Goal: Task Accomplishment & Management: Complete application form

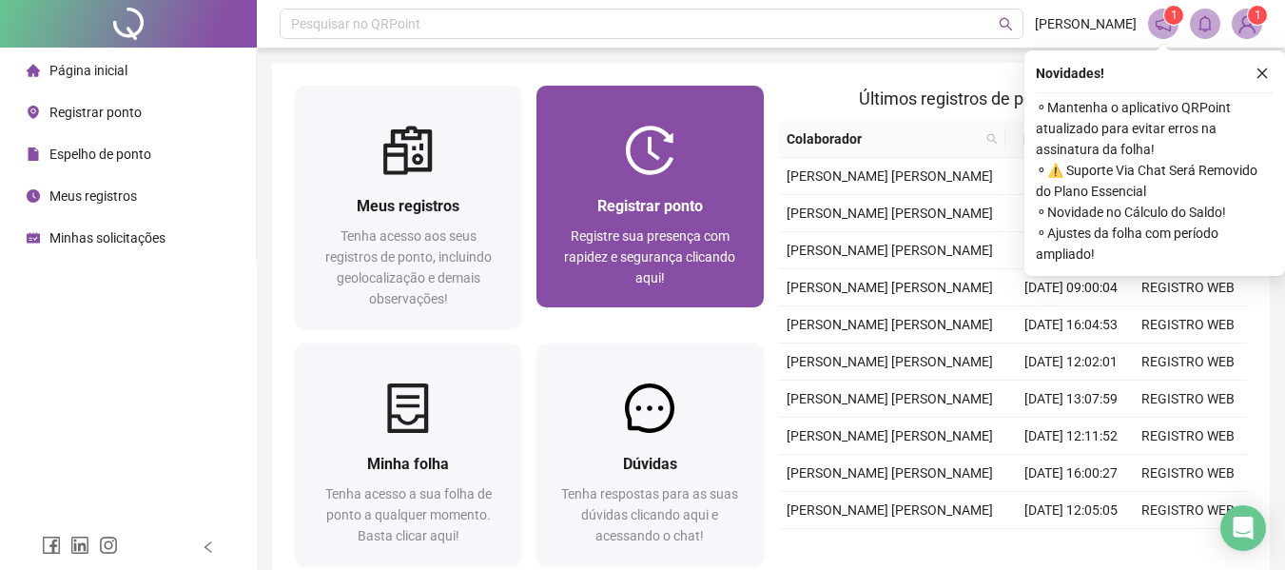
click at [607, 163] on div at bounding box center [649, 150] width 226 height 49
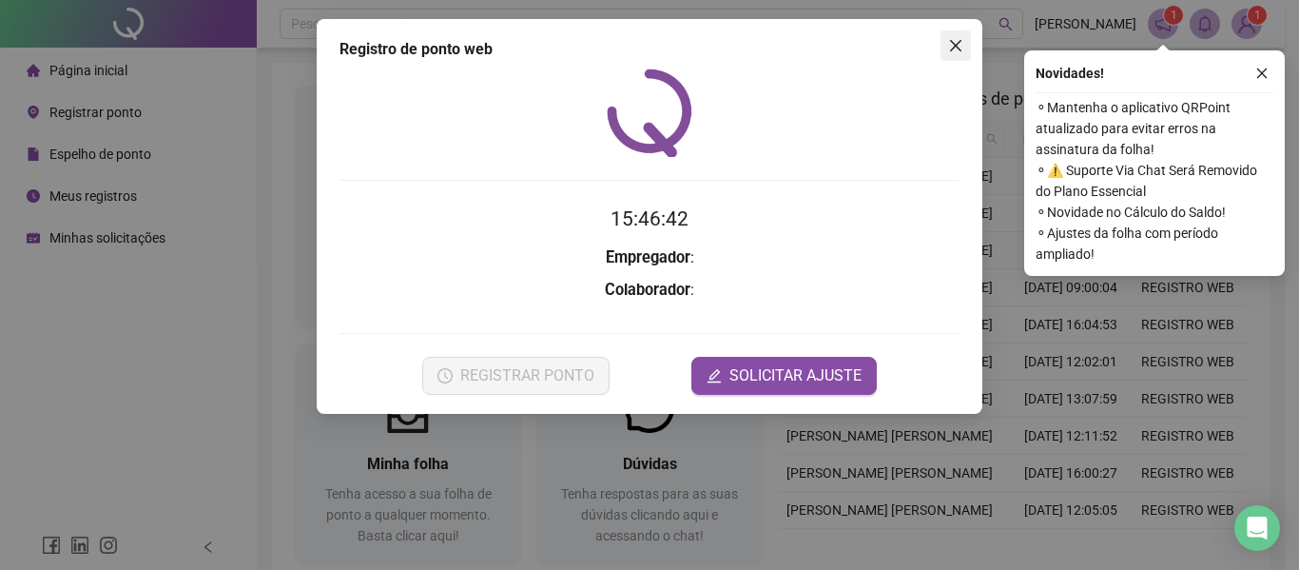
click at [961, 43] on icon "close" at bounding box center [955, 45] width 15 height 15
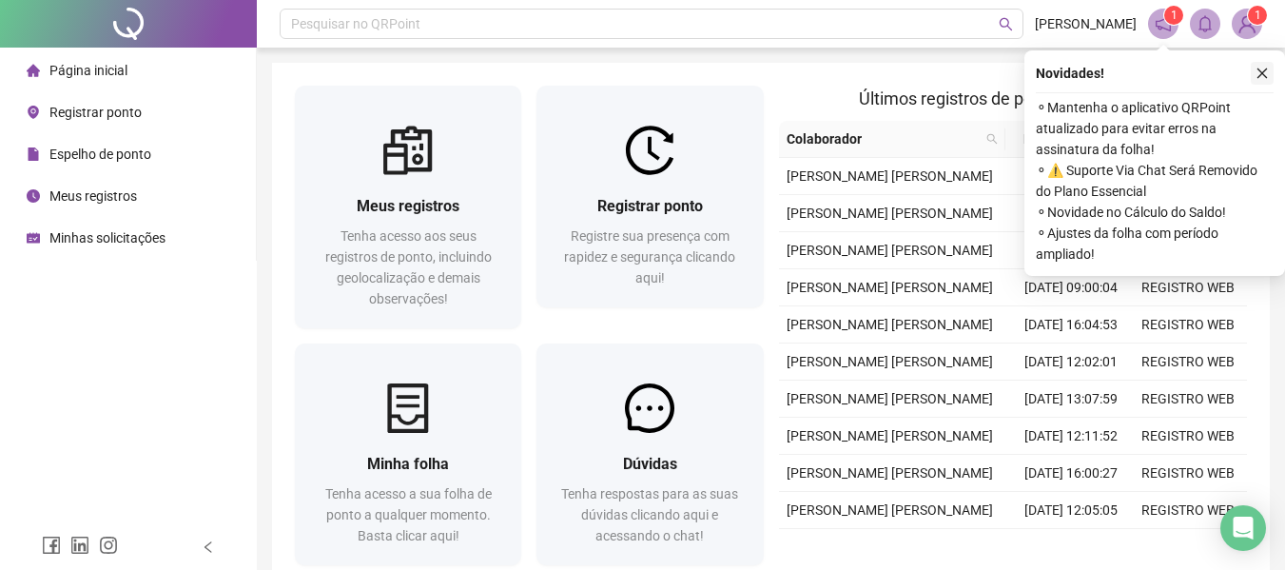
click at [1262, 72] on icon "close" at bounding box center [1261, 73] width 13 height 13
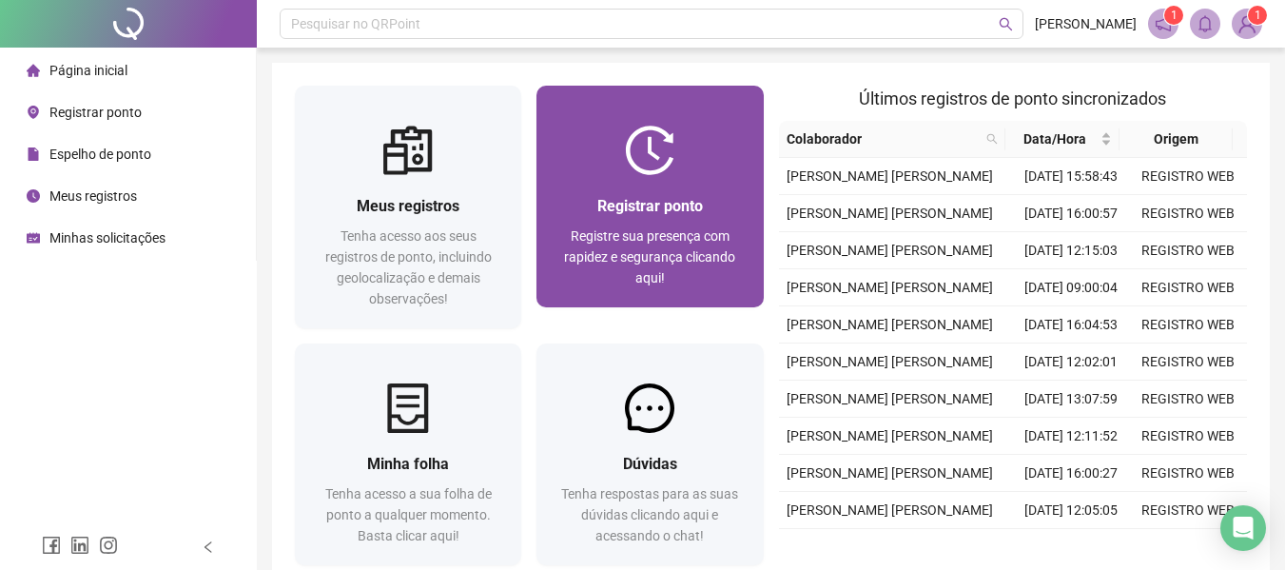
click at [718, 186] on div "Registrar ponto Registre sua presença com rapidez e segurança clicando aqui!" at bounding box center [649, 241] width 226 height 132
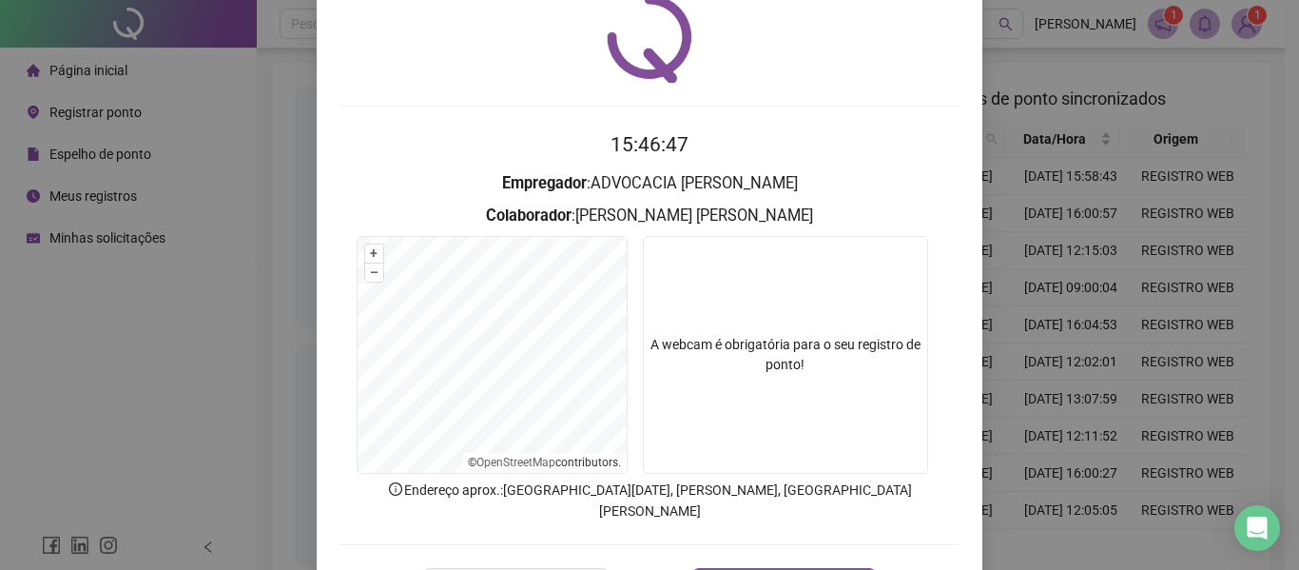
scroll to position [131, 0]
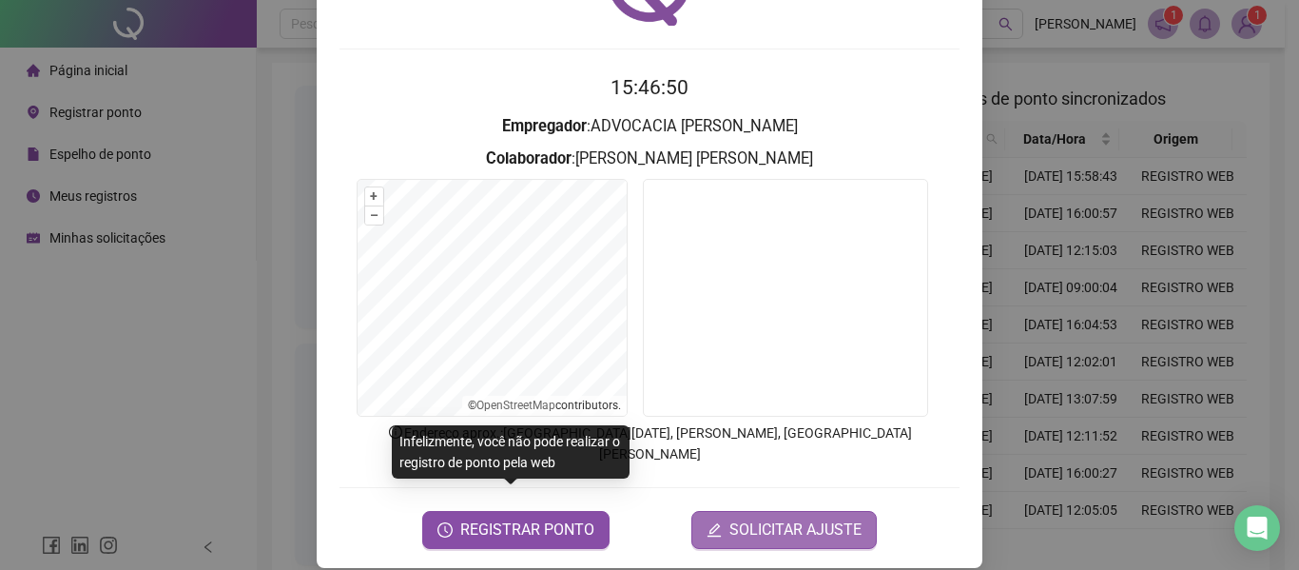
click at [784, 518] on span "SOLICITAR AJUSTE" at bounding box center [795, 529] width 132 height 23
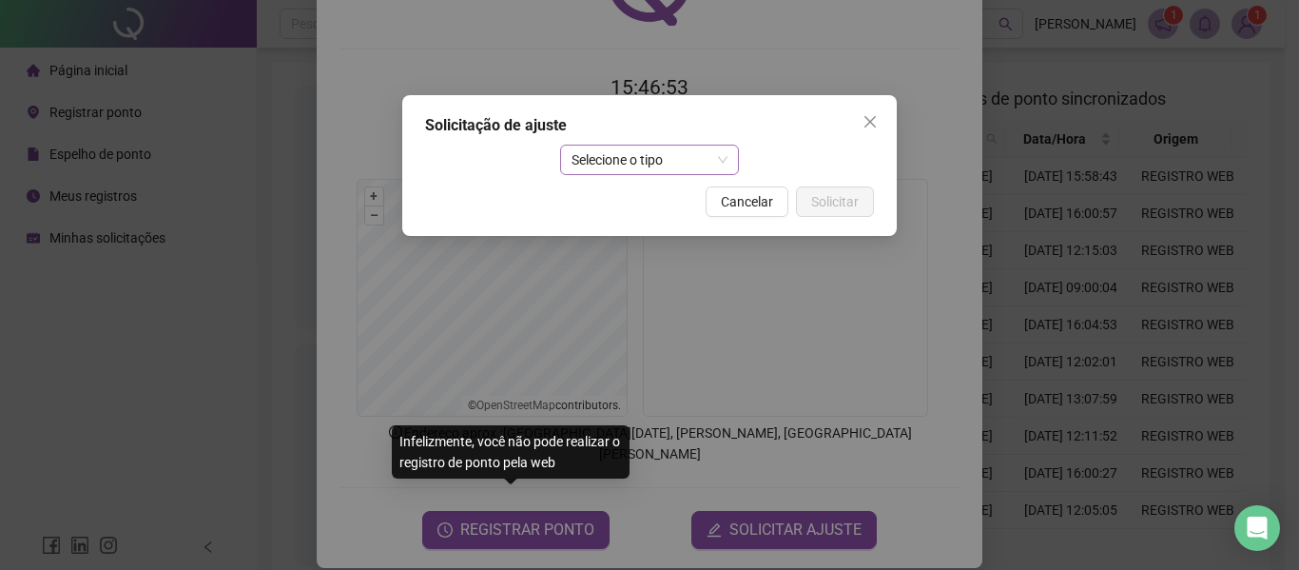
click at [649, 171] on span "Selecione o tipo" at bounding box center [649, 159] width 157 height 29
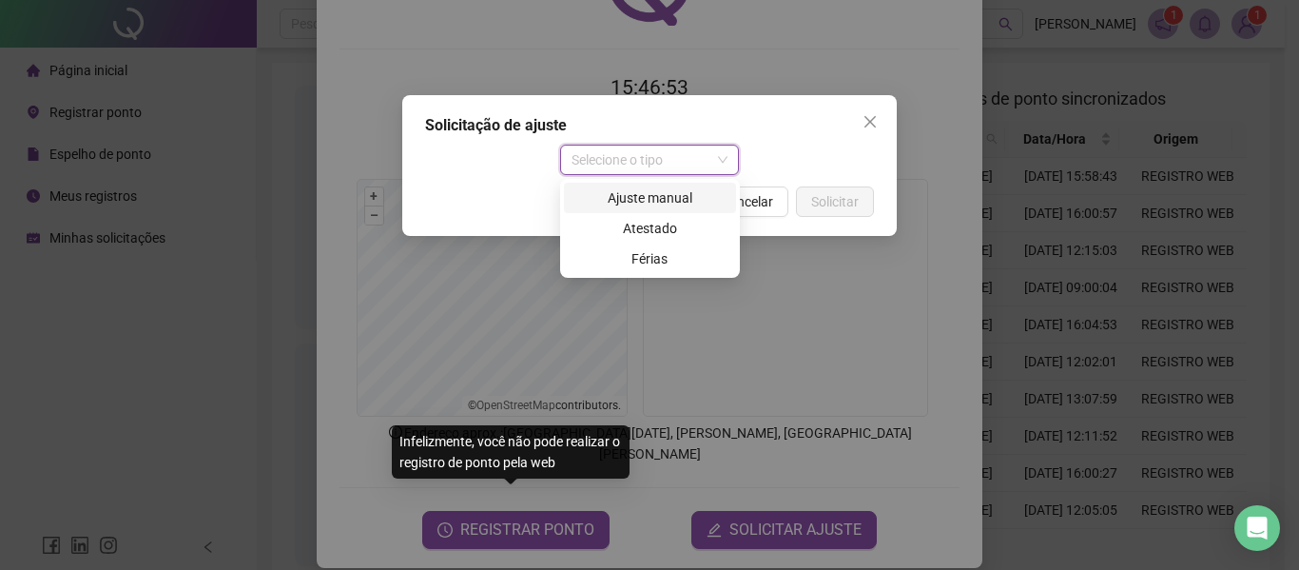
click at [653, 199] on div "Ajuste manual" at bounding box center [649, 197] width 149 height 21
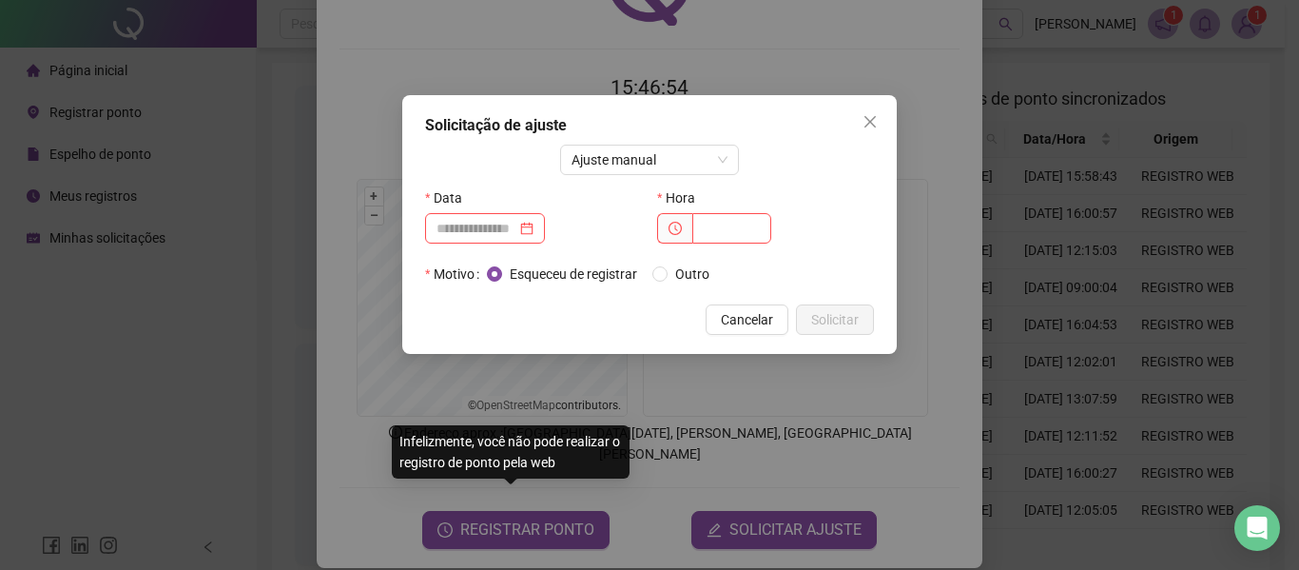
drag, startPoint x: 491, startPoint y: 203, endPoint x: 493, endPoint y: 212, distance: 9.7
click at [491, 204] on div "Data" at bounding box center [533, 198] width 217 height 30
click at [493, 218] on input at bounding box center [476, 228] width 80 height 21
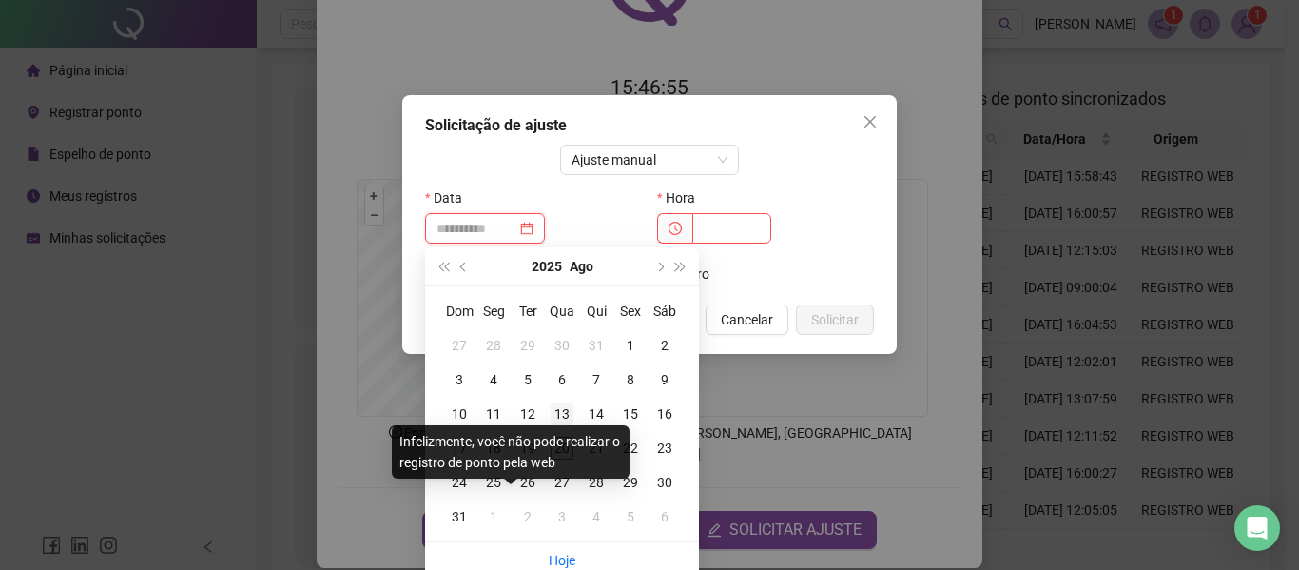
type input "**********"
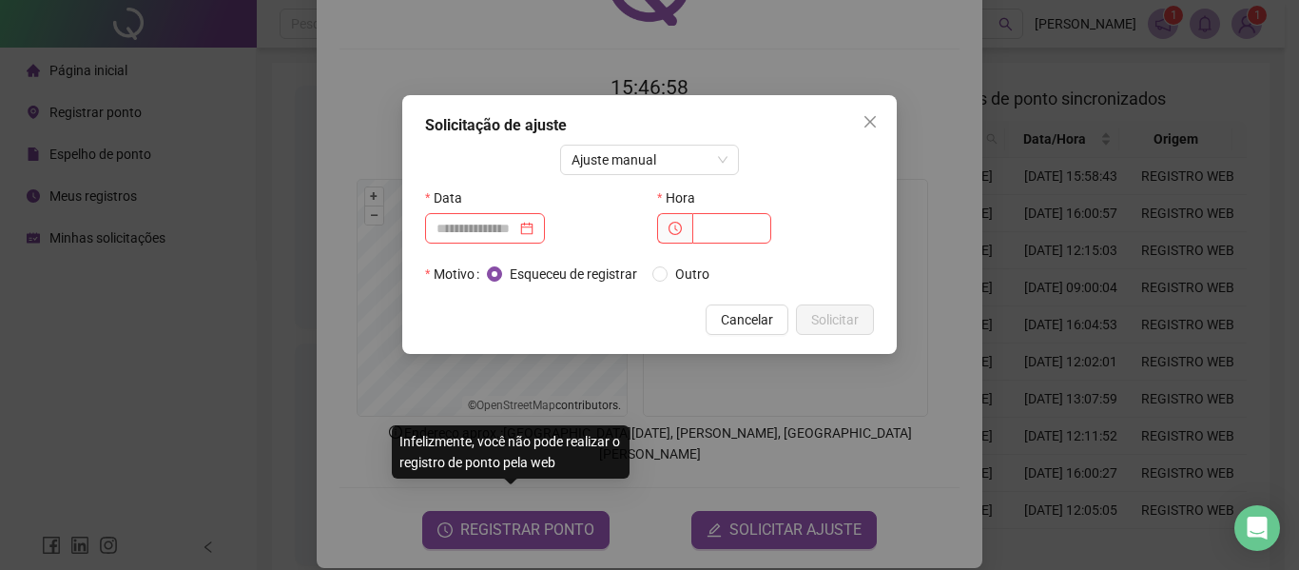
click at [592, 195] on div "Data" at bounding box center [533, 198] width 217 height 30
click at [864, 115] on icon "close" at bounding box center [869, 121] width 15 height 15
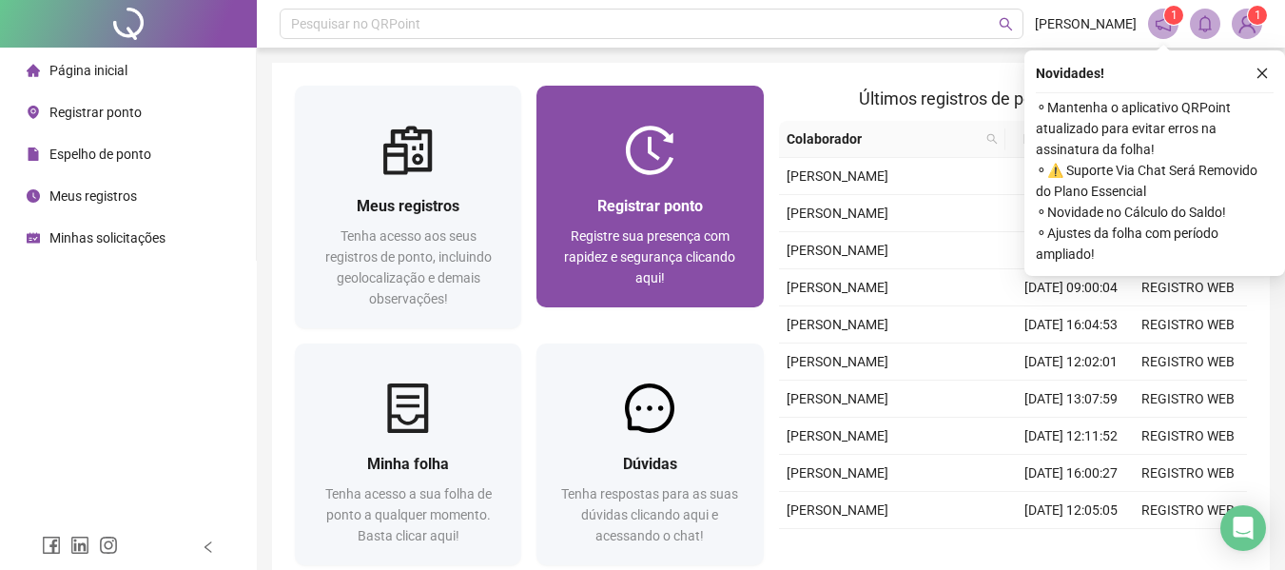
click at [676, 182] on div "Registrar ponto Registre sua presença com rapidez e segurança clicando aqui!" at bounding box center [649, 241] width 226 height 132
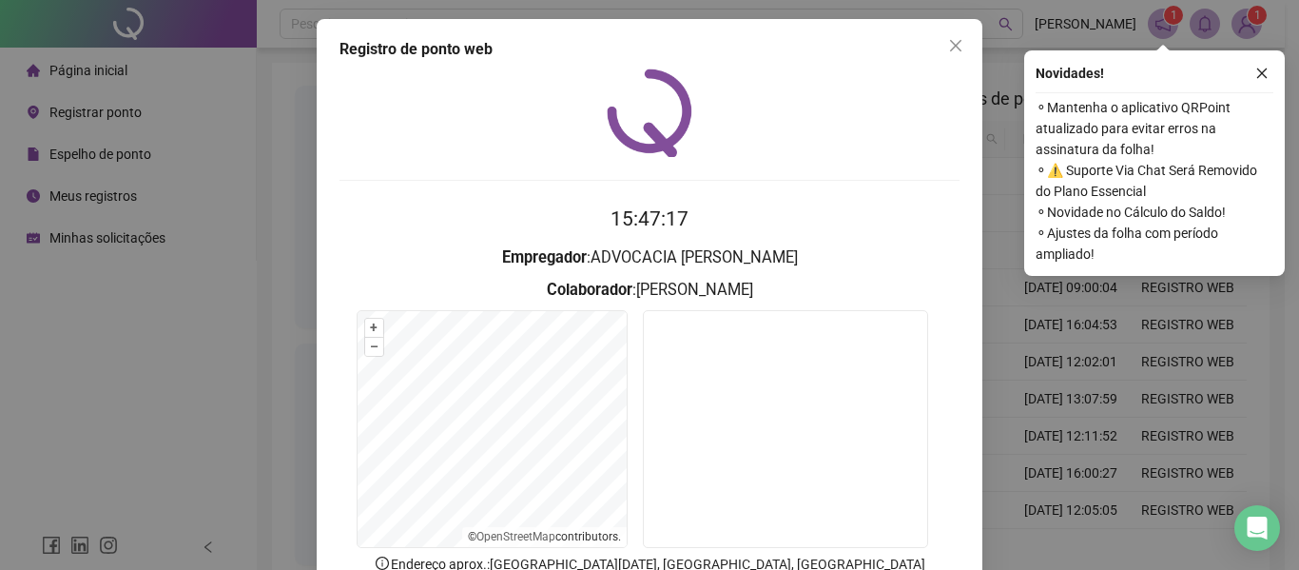
scroll to position [131, 0]
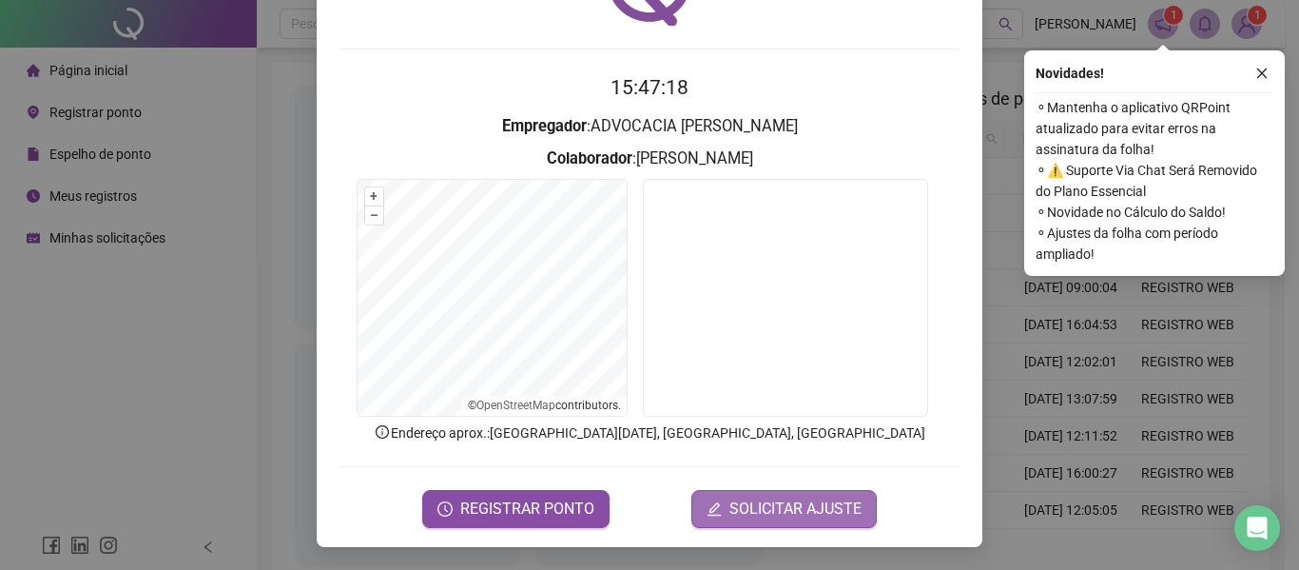
click at [735, 513] on span "SOLICITAR AJUSTE" at bounding box center [795, 508] width 132 height 23
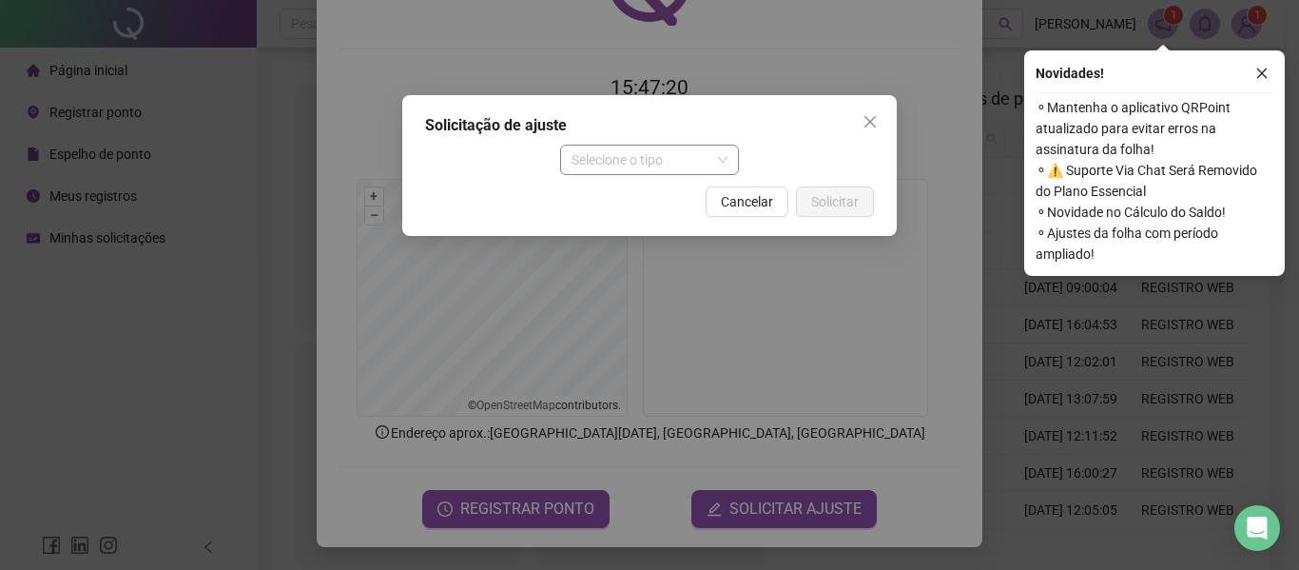
click at [662, 167] on span "Selecione o tipo" at bounding box center [649, 159] width 157 height 29
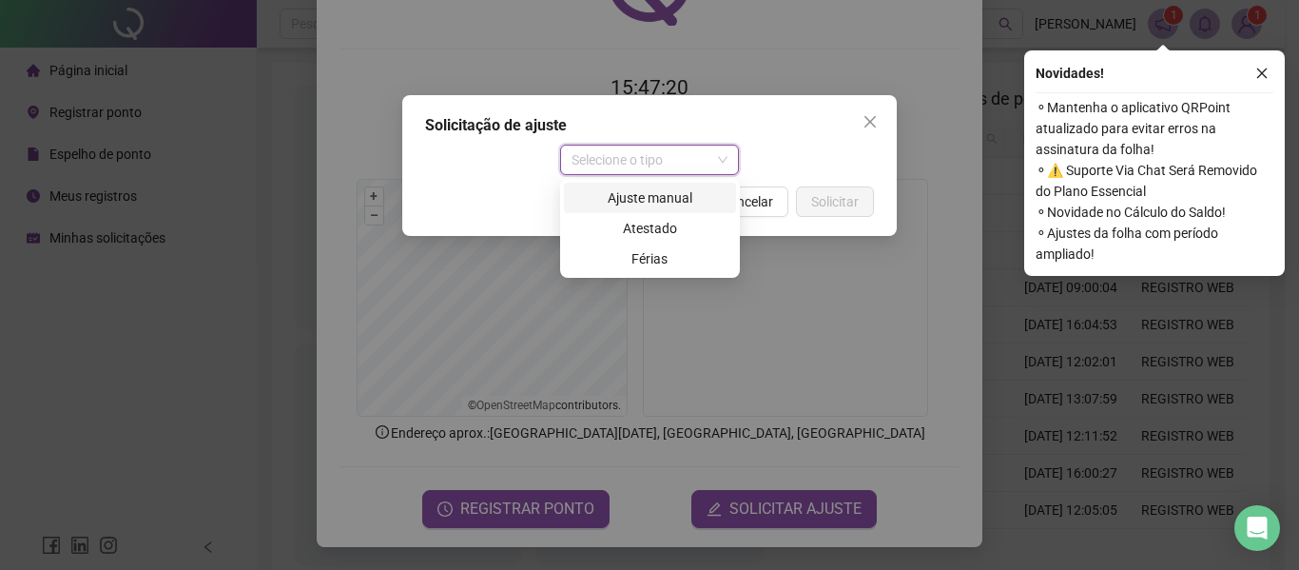
click at [672, 202] on div "Ajuste manual" at bounding box center [649, 197] width 149 height 21
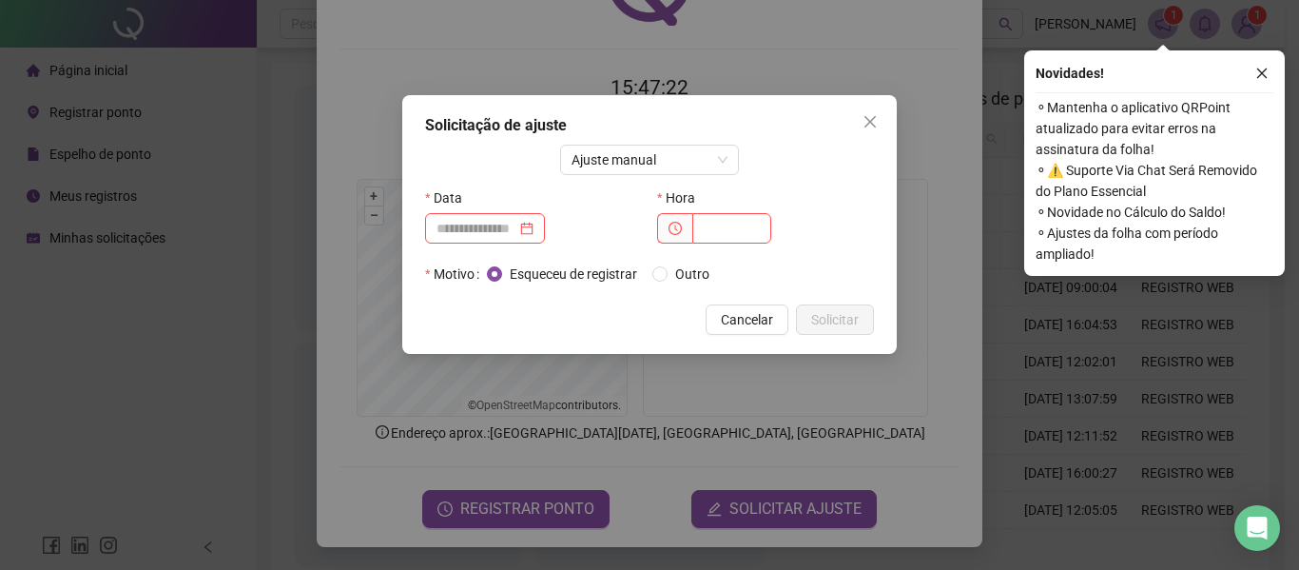
click at [491, 208] on div "Data" at bounding box center [533, 198] width 217 height 30
click at [492, 222] on input at bounding box center [476, 228] width 80 height 21
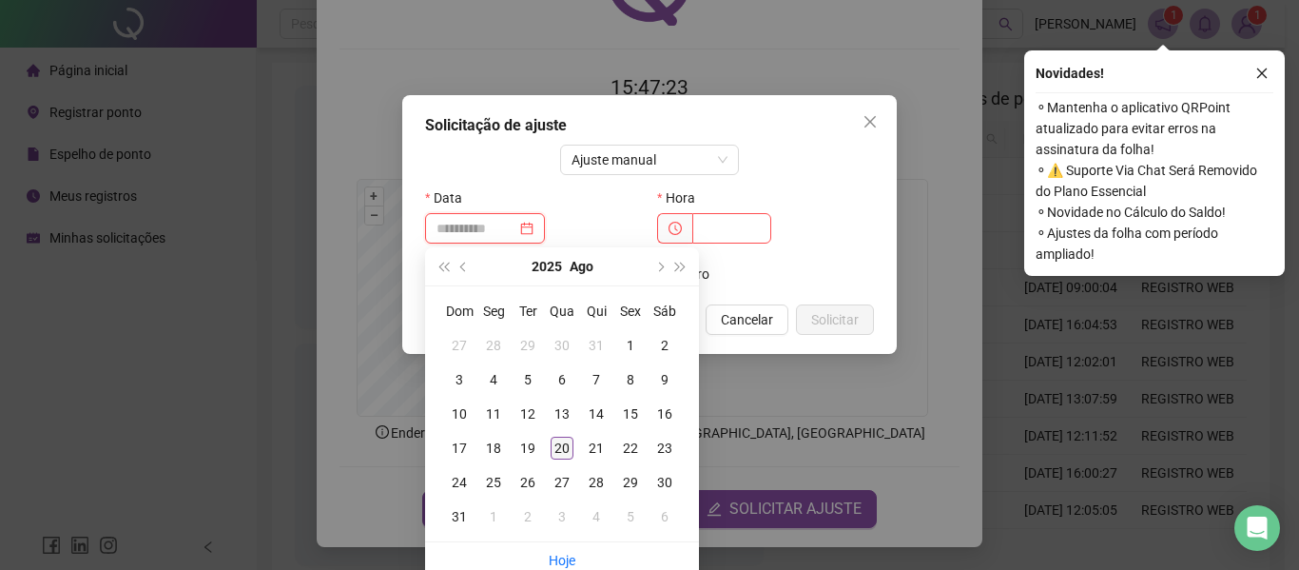
type input "**********"
click at [571, 440] on div "20" at bounding box center [562, 447] width 23 height 23
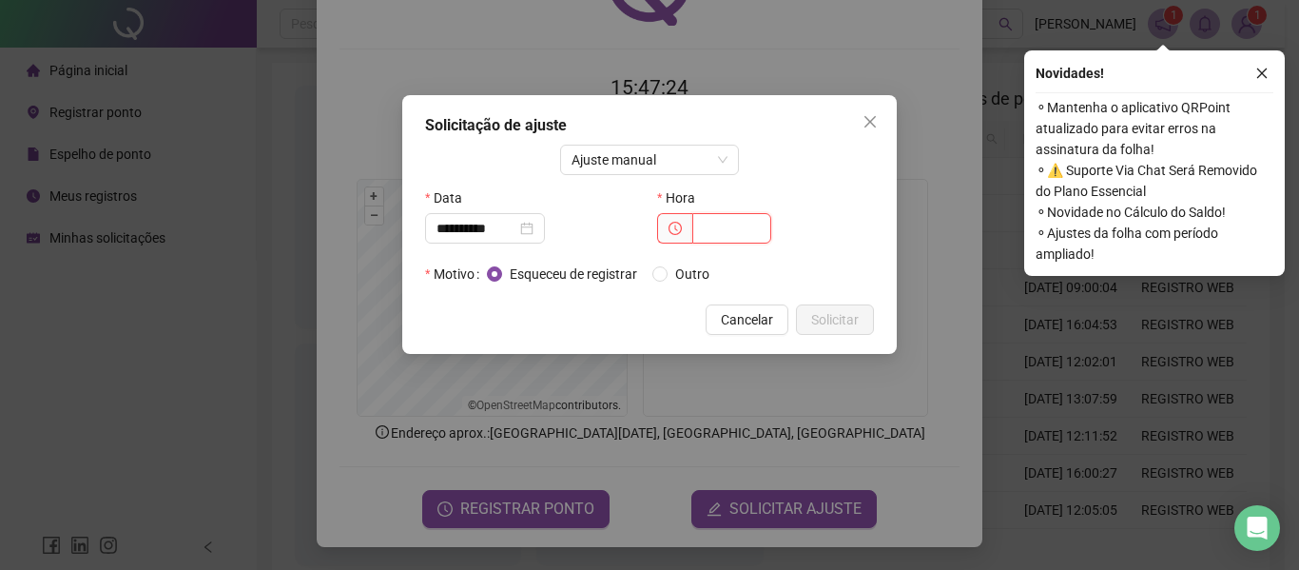
click at [727, 242] on input "text" at bounding box center [731, 228] width 79 height 30
type input "*****"
click at [842, 310] on span "Solicitar" at bounding box center [835, 319] width 48 height 21
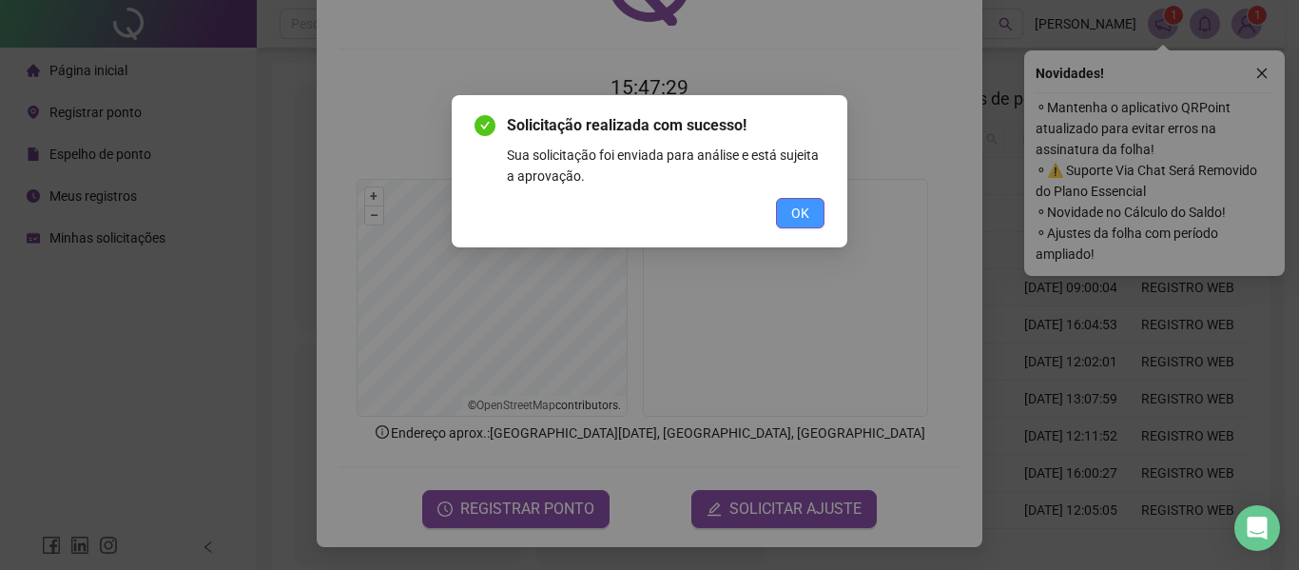
click at [814, 207] on button "OK" at bounding box center [800, 213] width 48 height 30
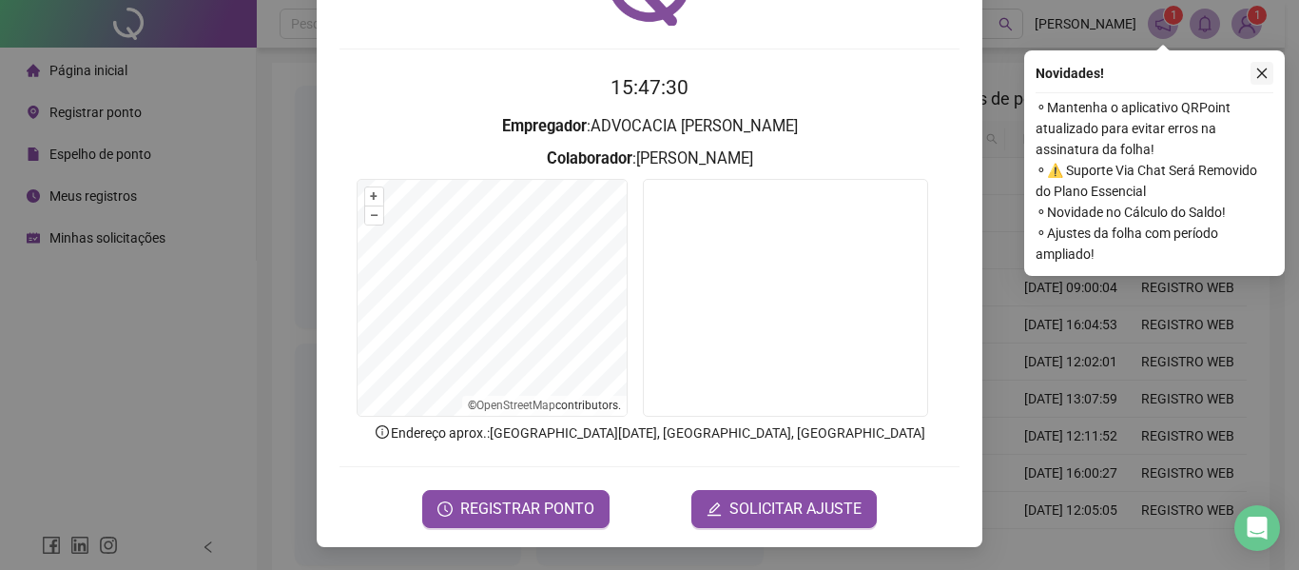
click at [1258, 72] on icon "close" at bounding box center [1261, 73] width 13 height 13
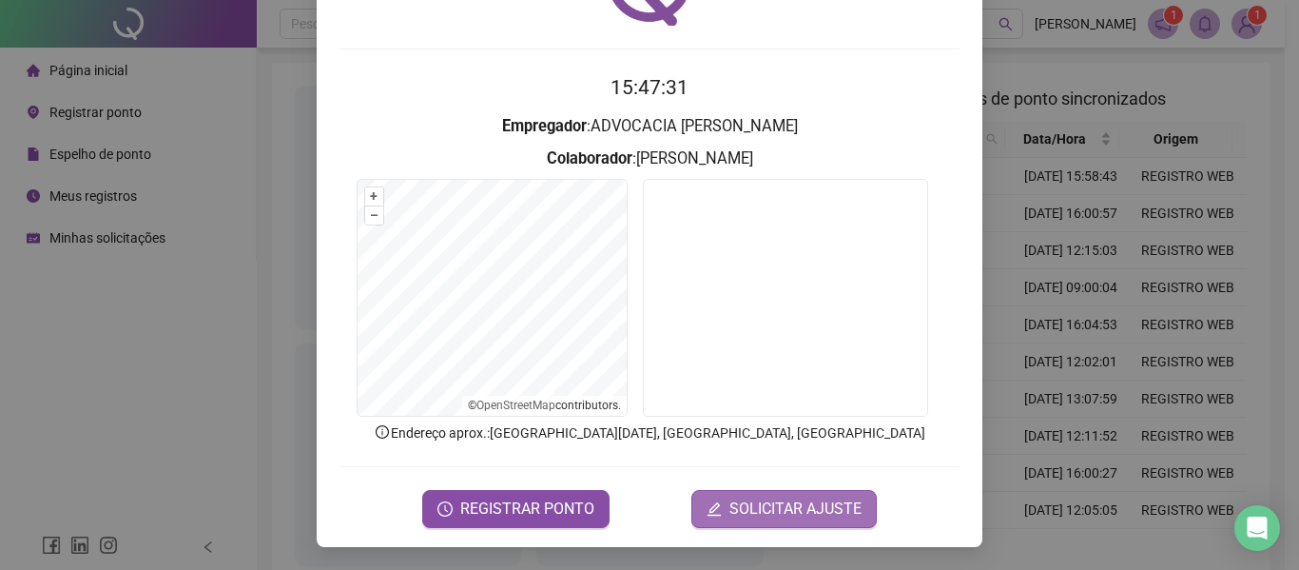
click at [764, 514] on span "SOLICITAR AJUSTE" at bounding box center [795, 508] width 132 height 23
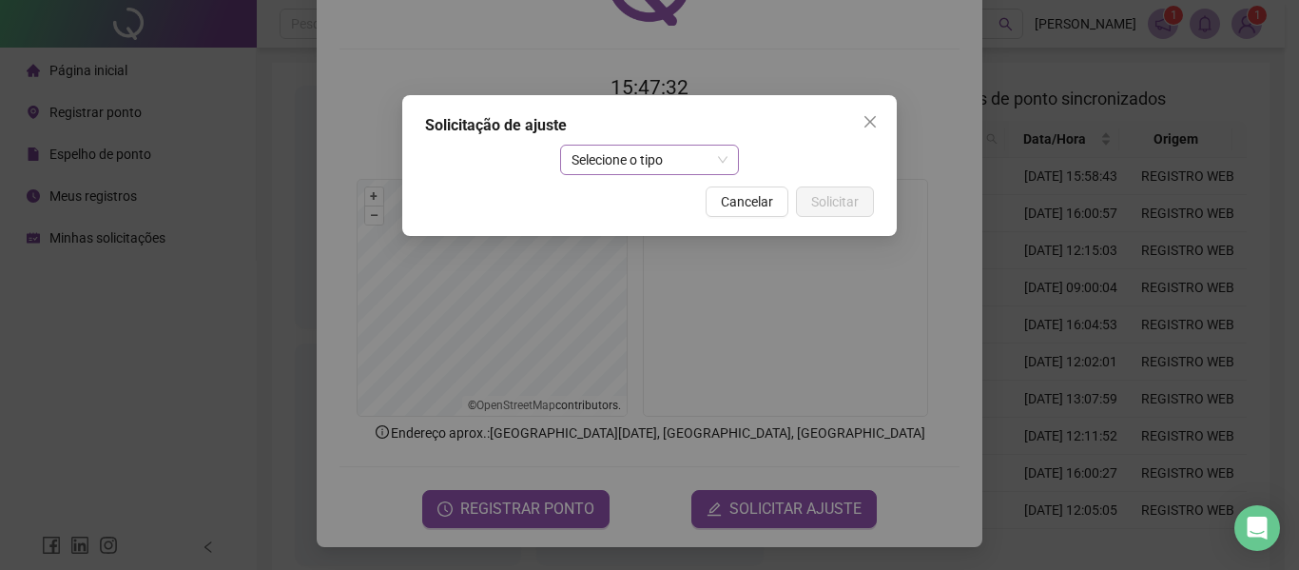
click at [697, 161] on span "Selecione o tipo" at bounding box center [649, 159] width 157 height 29
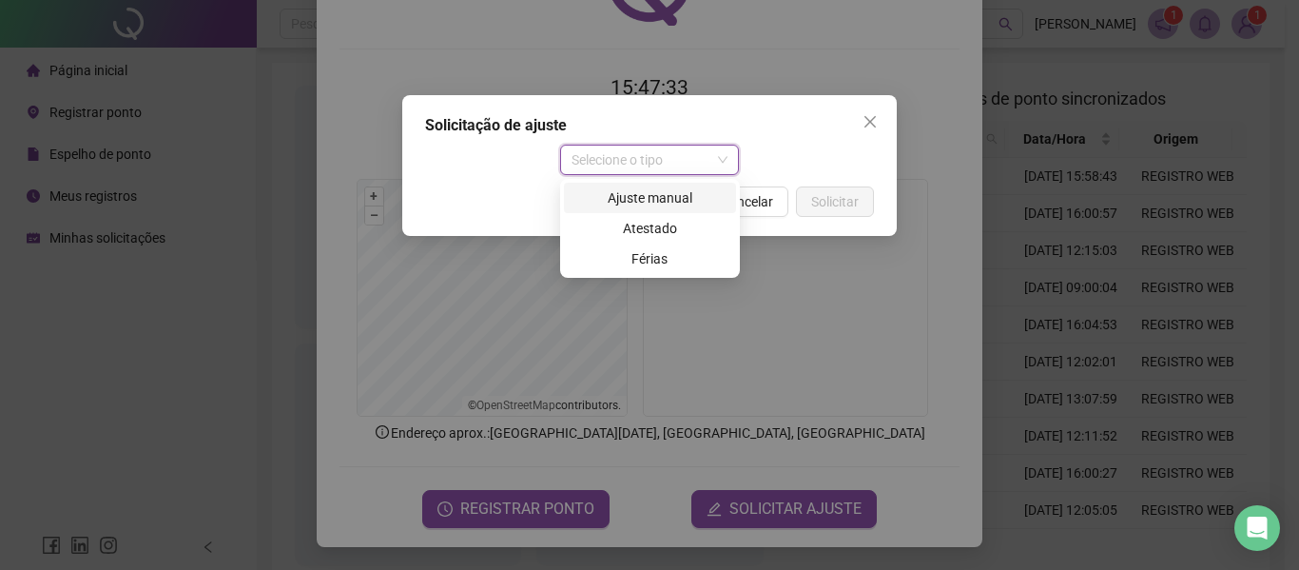
click at [687, 196] on div "Ajuste manual" at bounding box center [649, 197] width 149 height 21
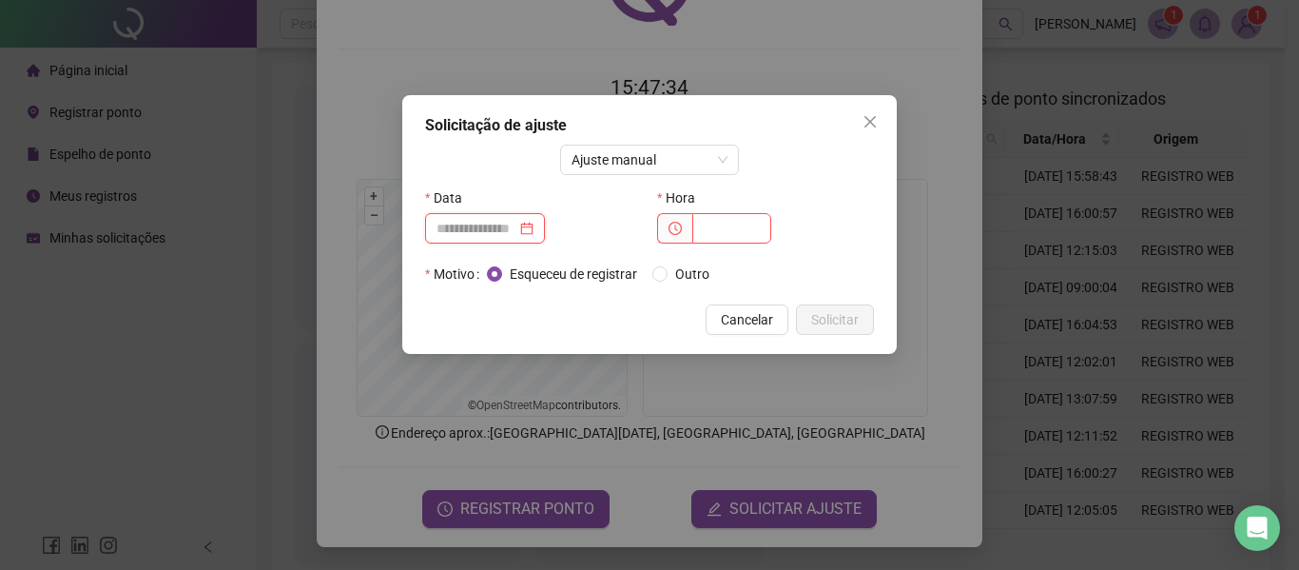
click at [478, 222] on input at bounding box center [476, 228] width 80 height 21
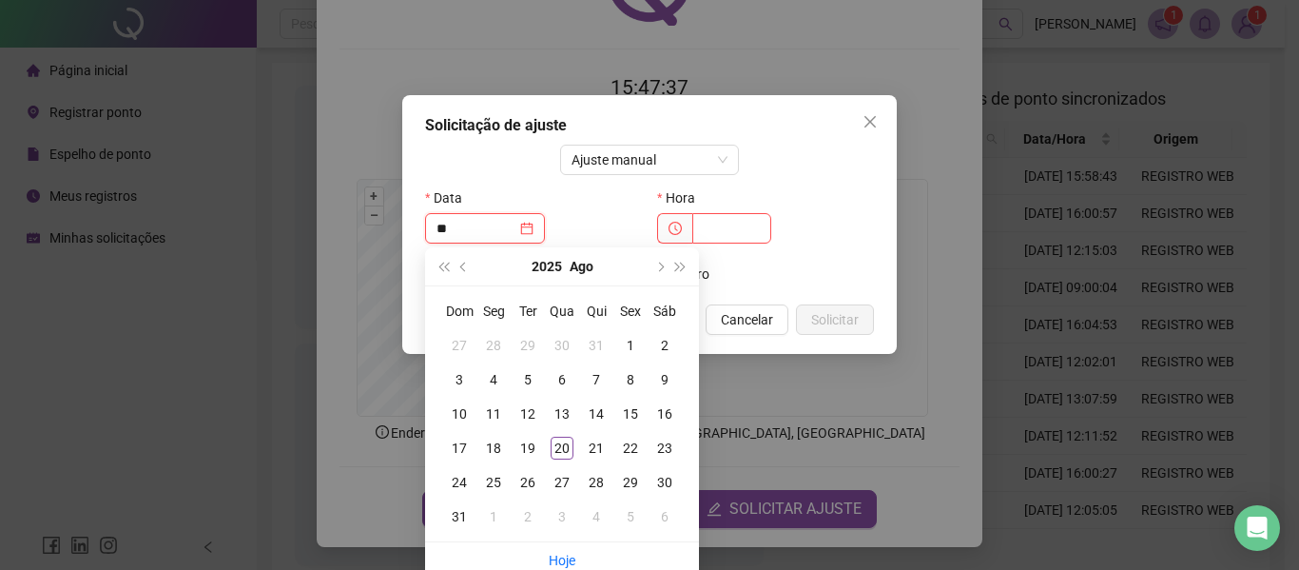
type input "*"
type input "**********"
click at [571, 442] on div "20" at bounding box center [562, 447] width 23 height 23
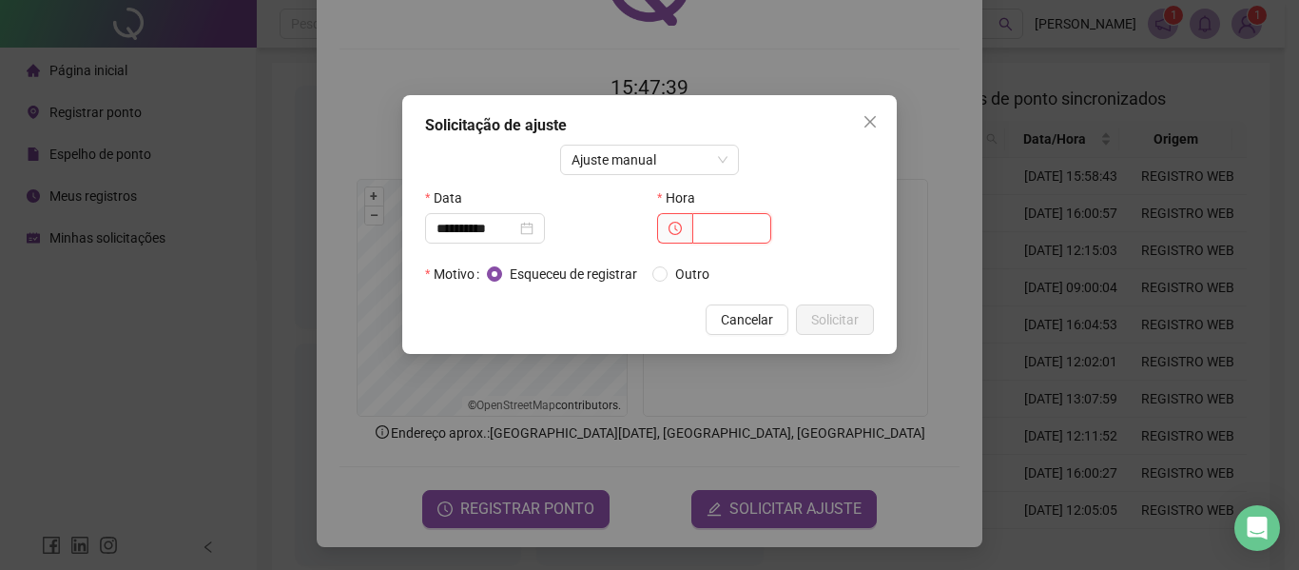
click at [741, 227] on input "text" at bounding box center [731, 228] width 79 height 30
type input "*****"
click at [834, 319] on span "Solicitar" at bounding box center [835, 319] width 48 height 21
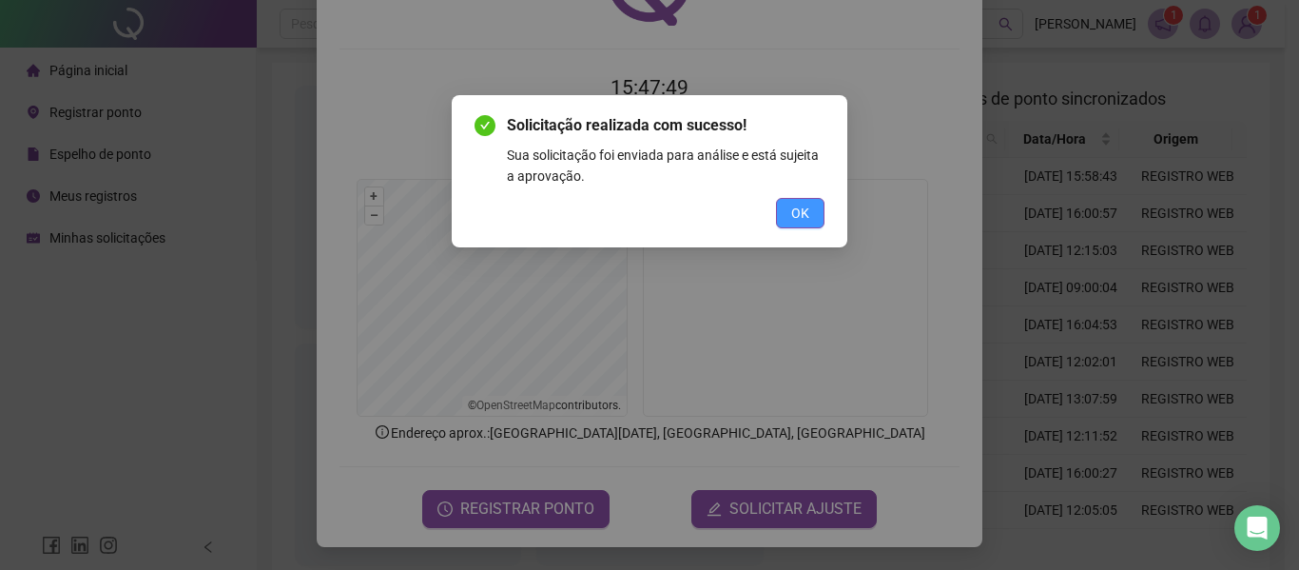
click at [810, 223] on button "OK" at bounding box center [800, 213] width 48 height 30
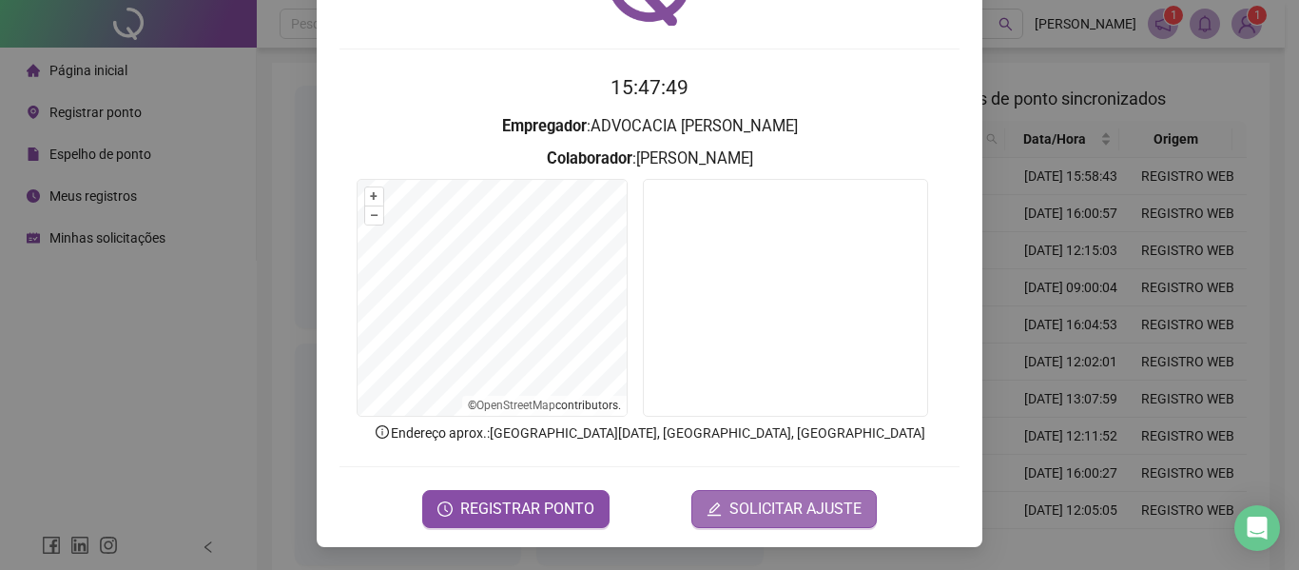
click at [786, 510] on span "SOLICITAR AJUSTE" at bounding box center [795, 508] width 132 height 23
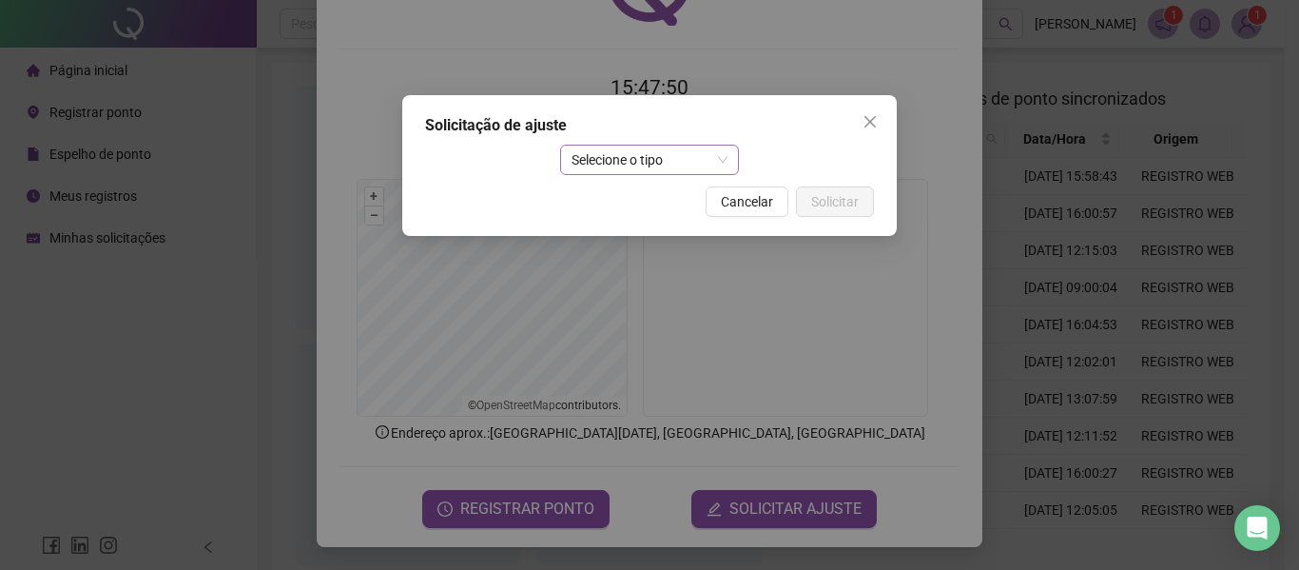
click at [639, 154] on span "Selecione o tipo" at bounding box center [649, 159] width 157 height 29
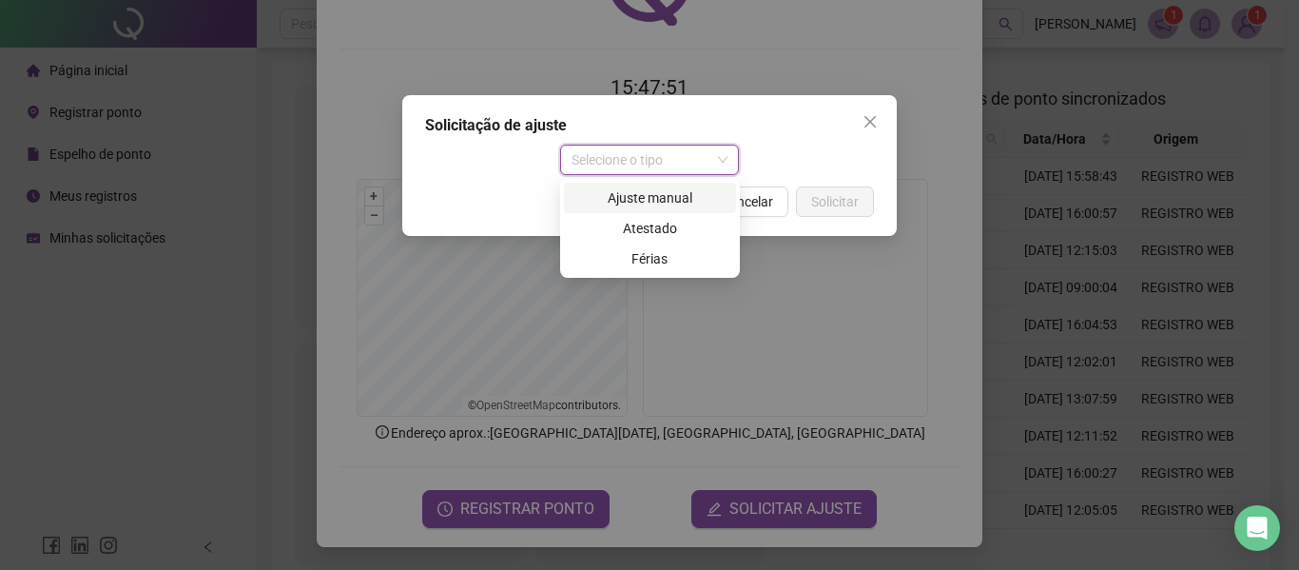
click at [644, 201] on div "Ajuste manual" at bounding box center [649, 197] width 149 height 21
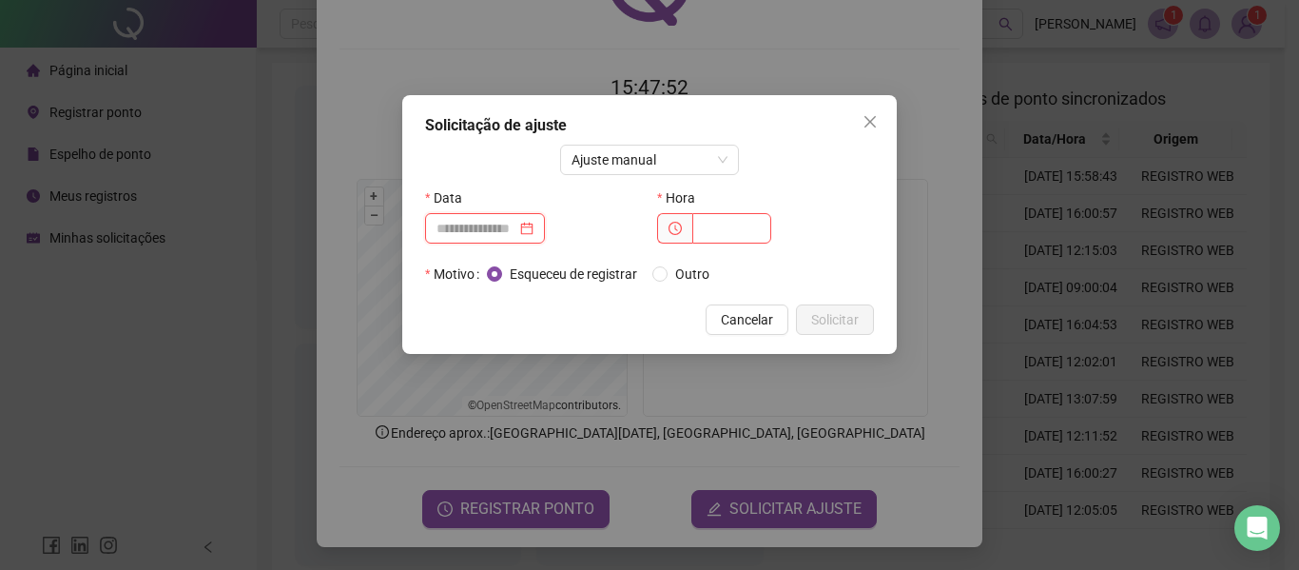
click at [503, 234] on input at bounding box center [476, 228] width 80 height 21
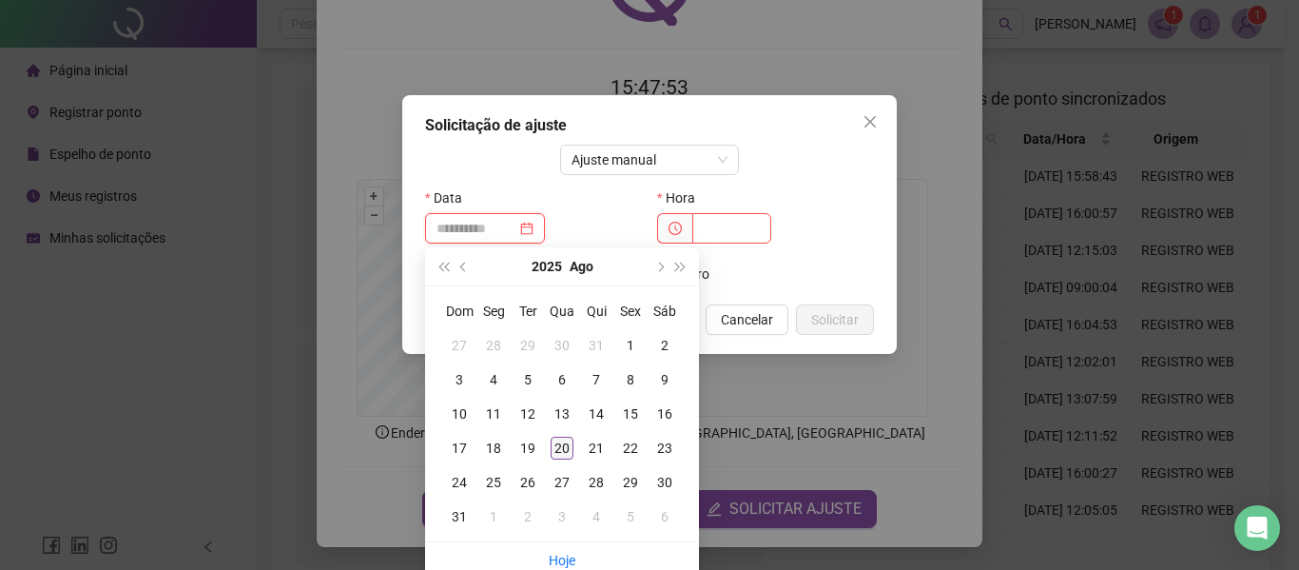
type input "**********"
click at [566, 455] on div "20" at bounding box center [562, 447] width 23 height 23
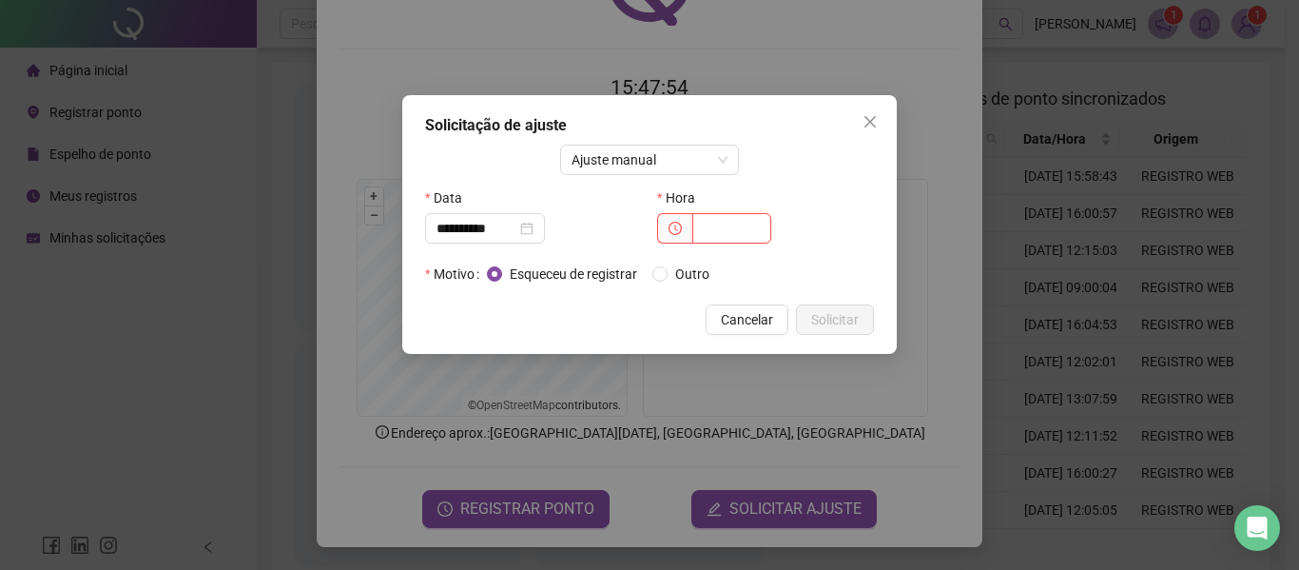
click at [699, 237] on input "text" at bounding box center [731, 228] width 79 height 30
type input "*****"
click at [810, 332] on button "Solicitar" at bounding box center [835, 319] width 78 height 30
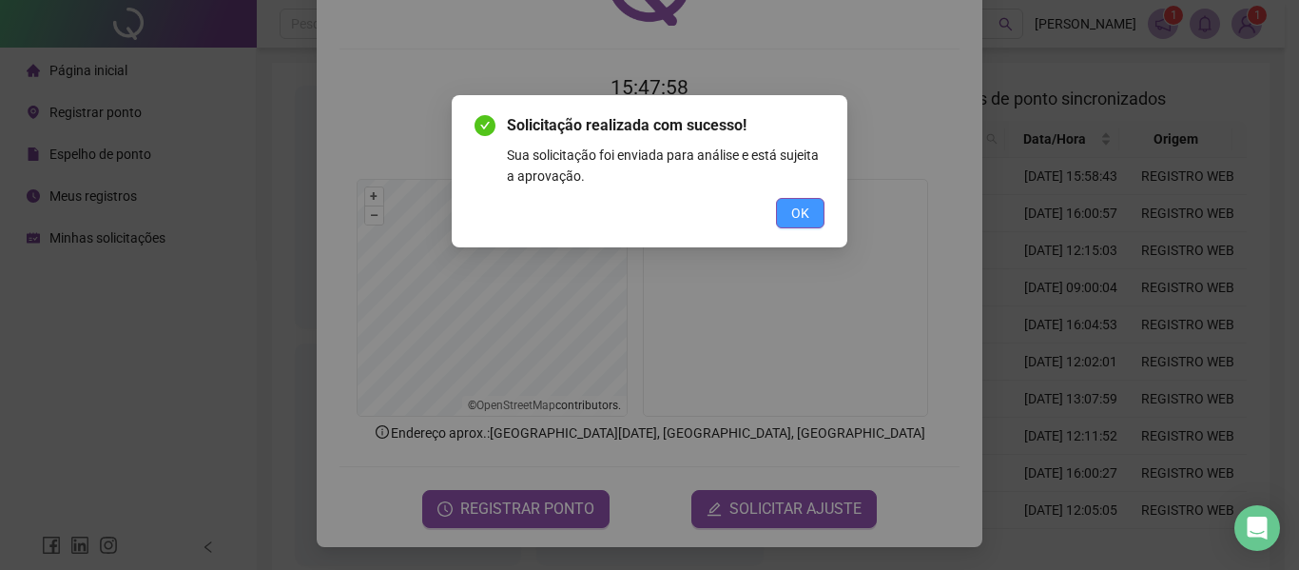
click at [793, 227] on button "OK" at bounding box center [800, 213] width 48 height 30
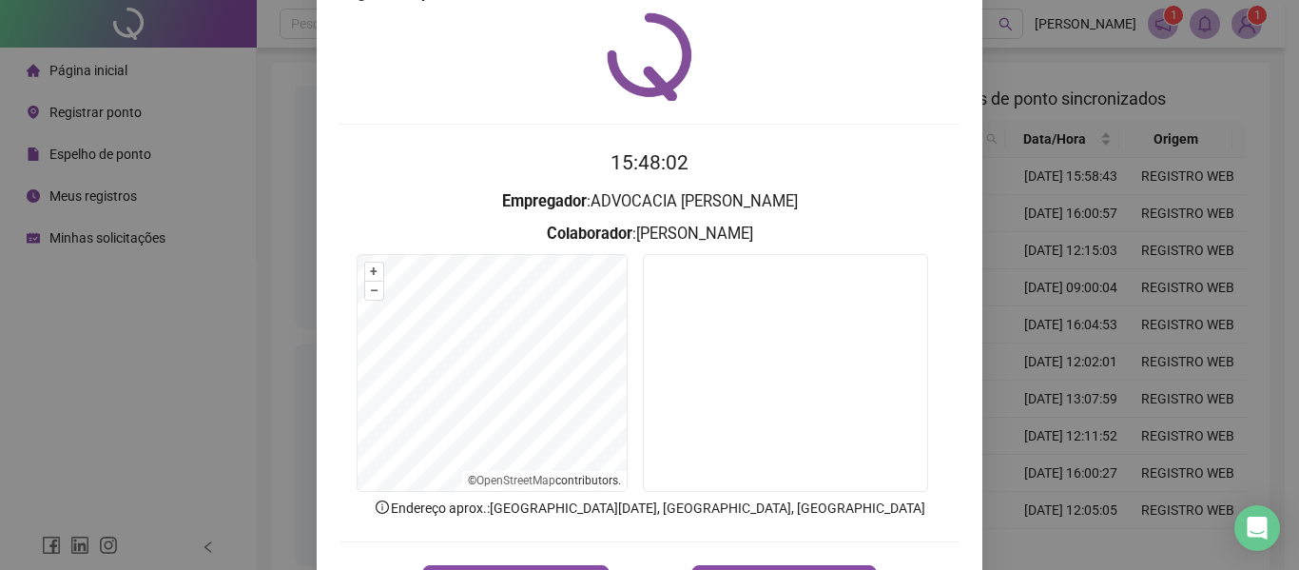
scroll to position [0, 0]
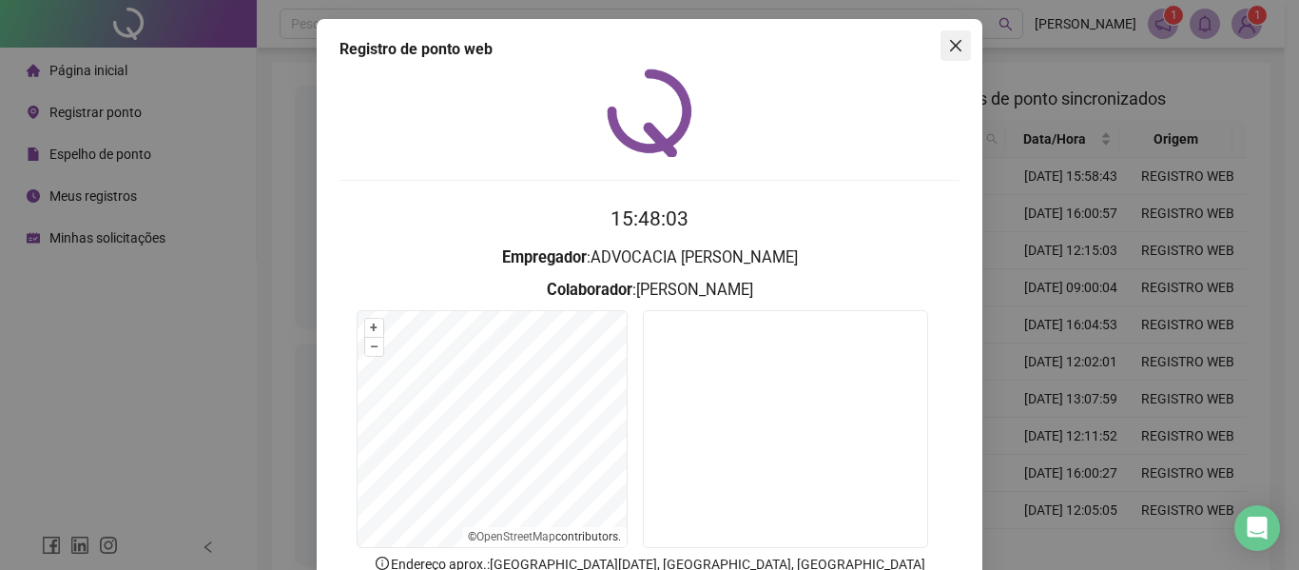
click at [941, 57] on button "Close" at bounding box center [955, 45] width 30 height 30
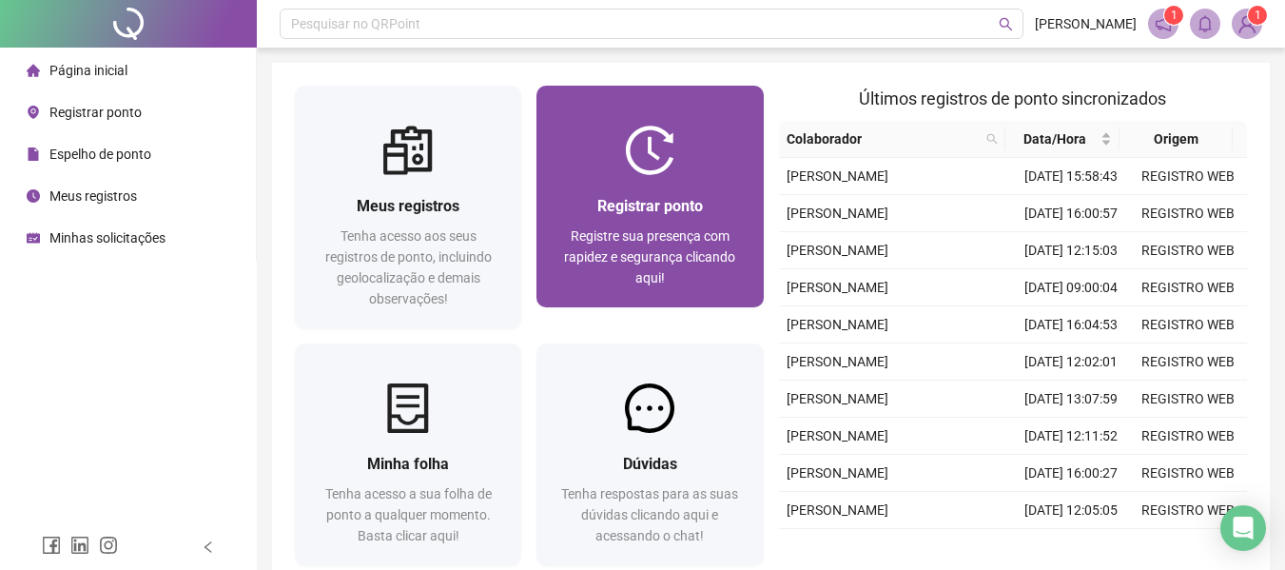
click at [611, 189] on div "Registrar ponto Registre sua presença com rapidez e segurança clicando aqui!" at bounding box center [649, 241] width 226 height 132
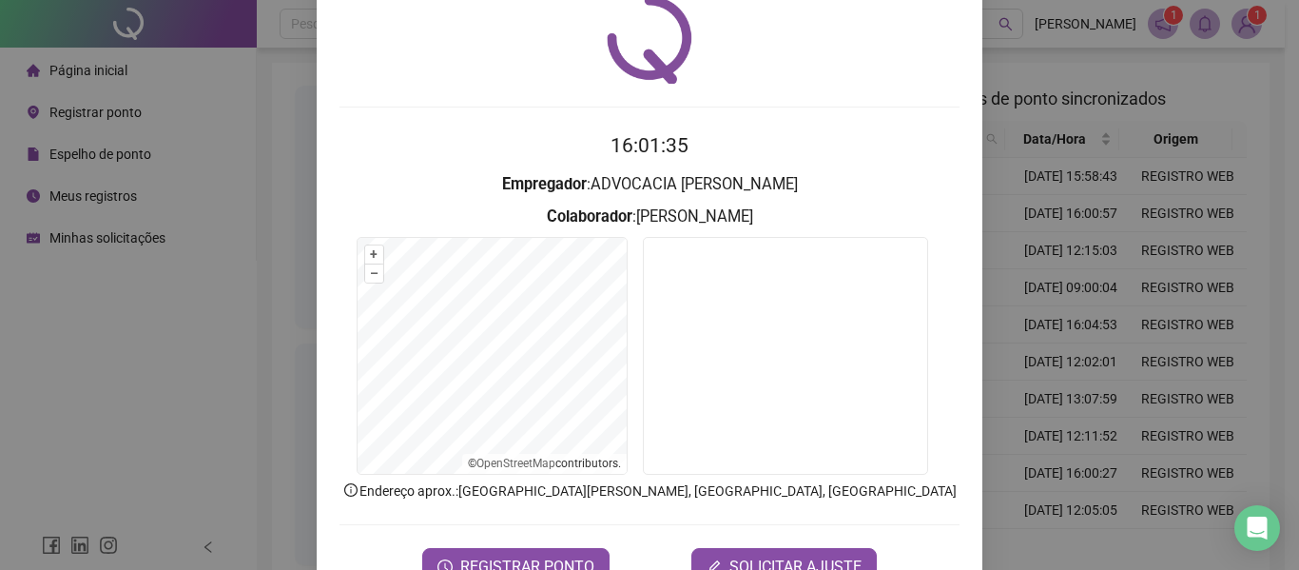
scroll to position [95, 0]
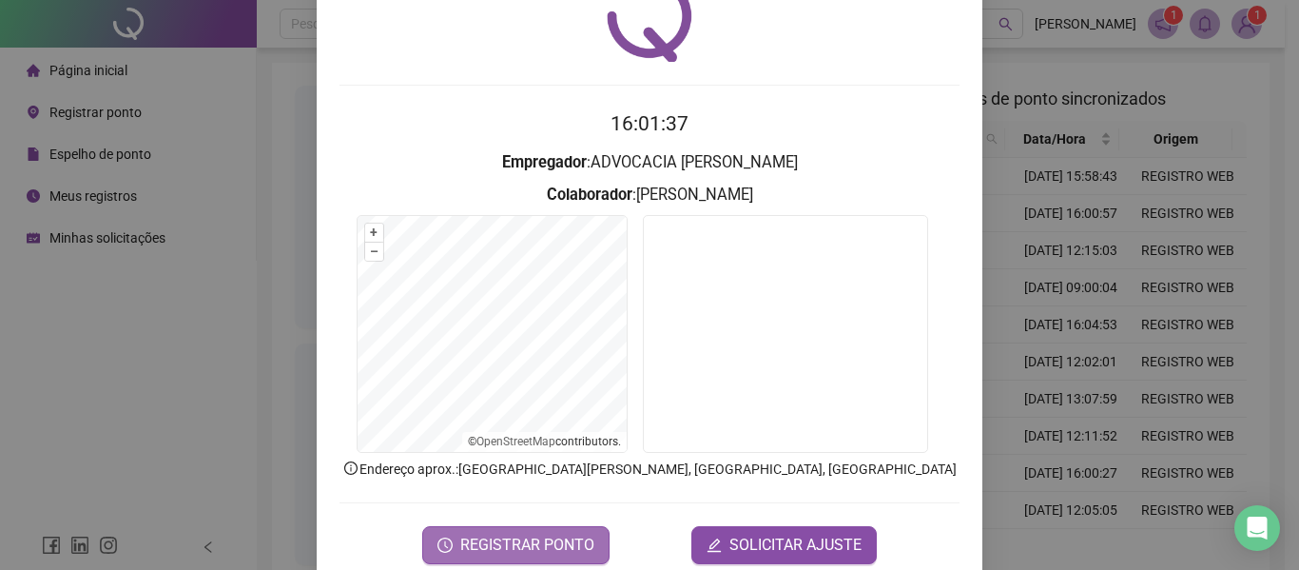
click at [570, 533] on span "REGISTRAR PONTO" at bounding box center [527, 544] width 134 height 23
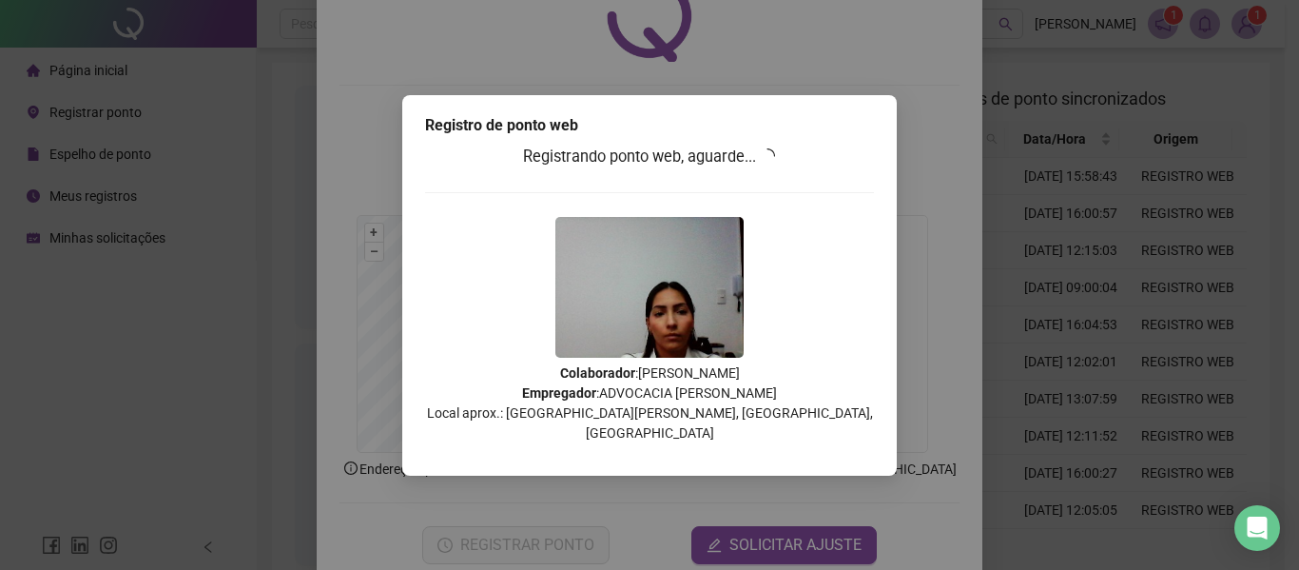
click at [836, 35] on body "Página inicial Registrar ponto Espelho de ponto Meus registros Minhas solicitaç…" at bounding box center [642, 285] width 1285 height 570
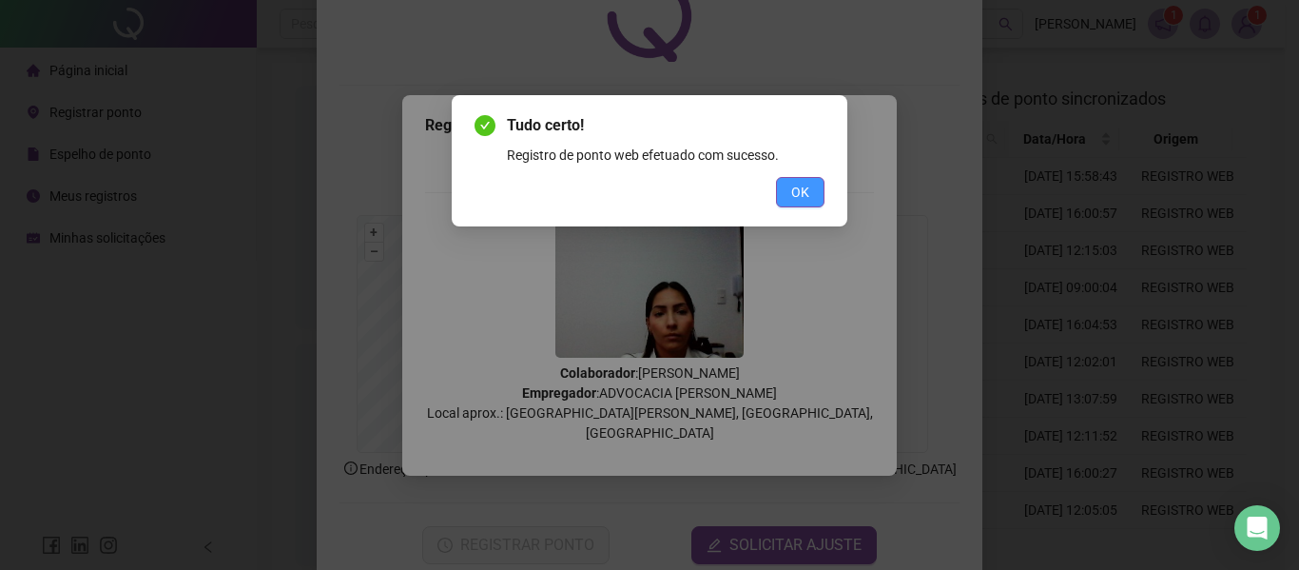
click at [804, 191] on span "OK" at bounding box center [800, 192] width 18 height 21
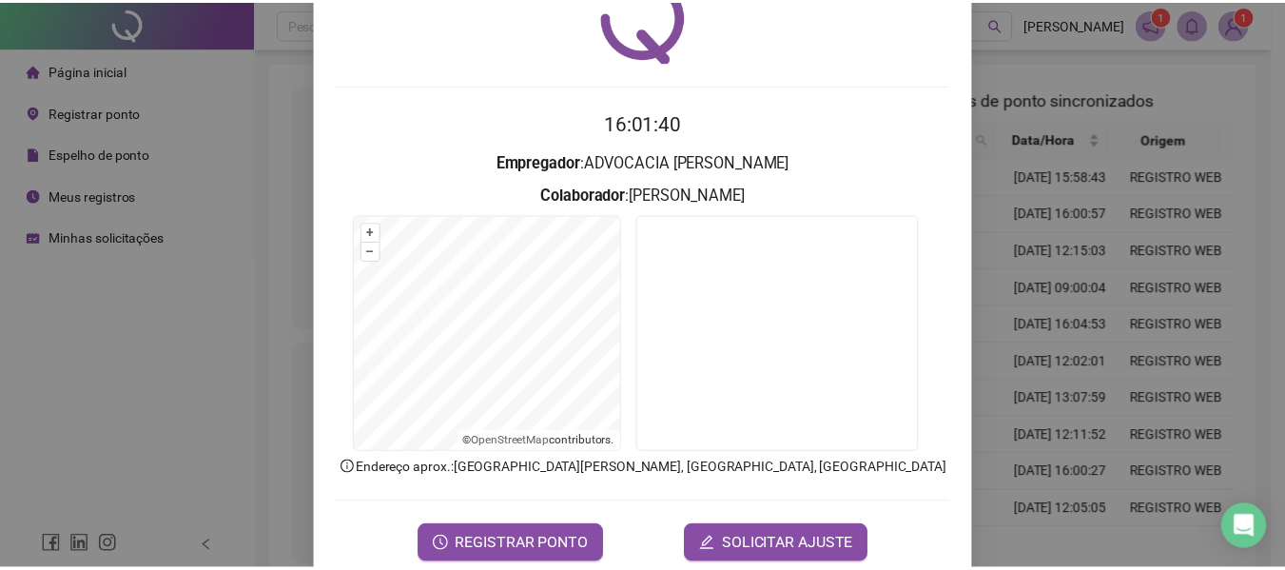
scroll to position [0, 0]
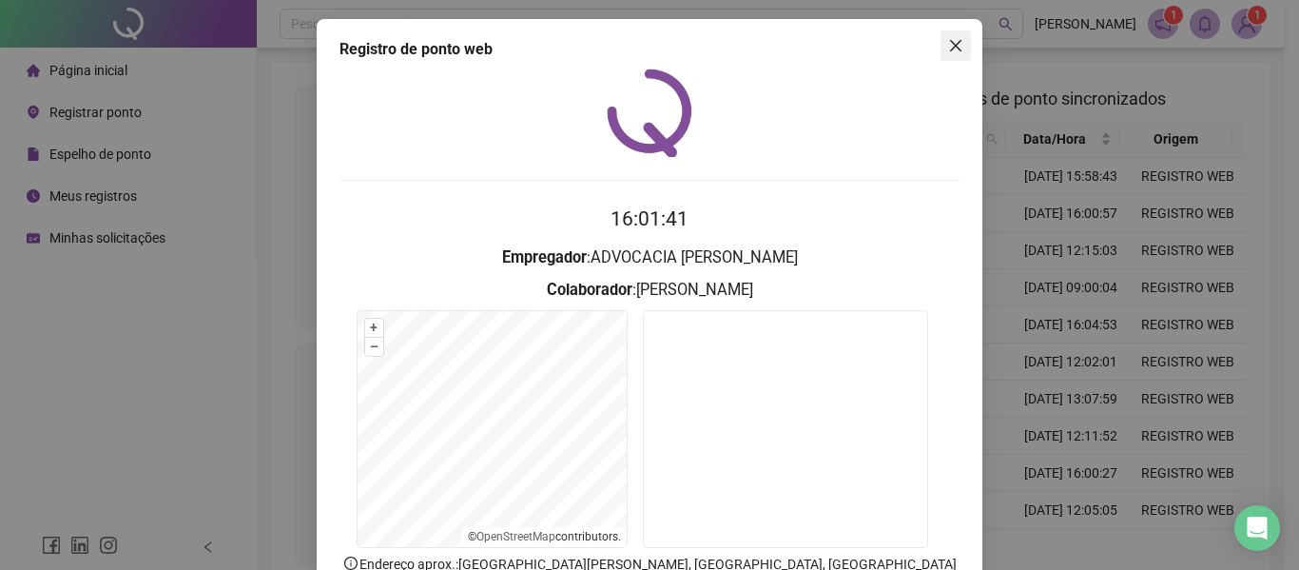
click at [948, 50] on icon "close" at bounding box center [955, 45] width 15 height 15
